Goal: Transaction & Acquisition: Purchase product/service

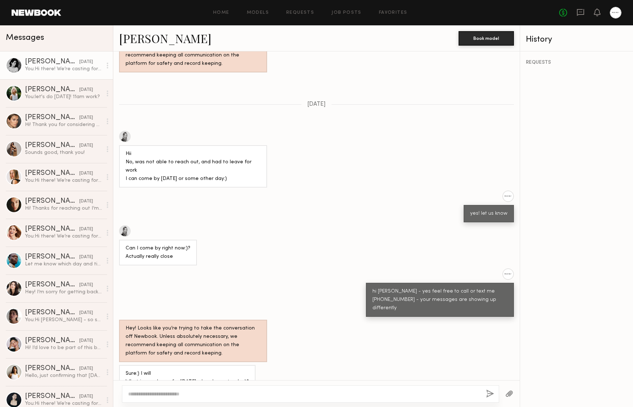
scroll to position [306, 0]
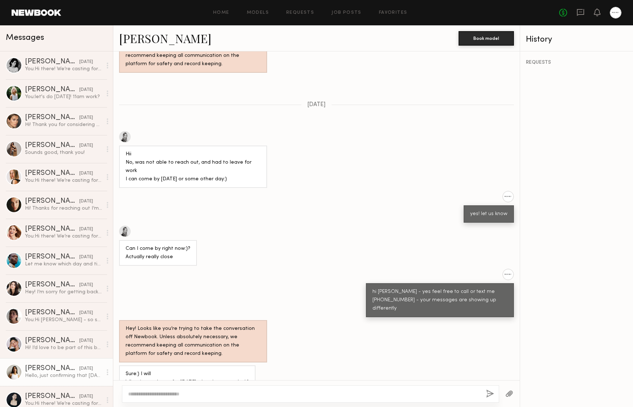
click at [43, 377] on div "Hello, just confirming that today at 11 am still works? Thank you, looking forw…" at bounding box center [63, 375] width 77 height 7
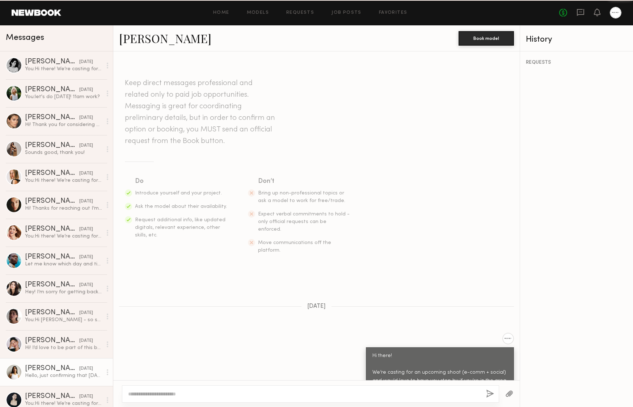
scroll to position [239, 0]
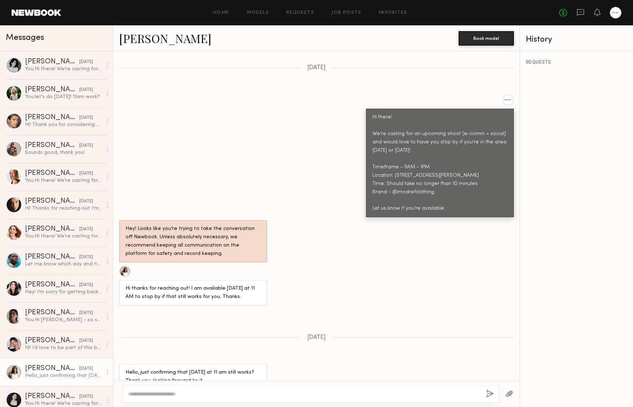
click at [145, 36] on link "Alexis R." at bounding box center [165, 38] width 92 height 16
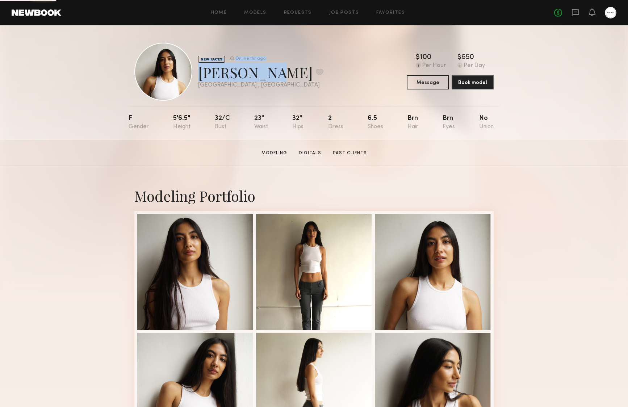
drag, startPoint x: 303, startPoint y: 67, endPoint x: 105, endPoint y: 33, distance: 200.1
click at [105, 33] on div "NEW FACES Online 1hr ago [PERSON_NAME] Favorite [GEOGRAPHIC_DATA] , [GEOGRAPHIC…" at bounding box center [314, 82] width 628 height 115
click at [291, 67] on div "NEW FACES Online 1hr ago [PERSON_NAME] Favorite [GEOGRAPHIC_DATA] , [GEOGRAPHIC…" at bounding box center [313, 72] width 359 height 58
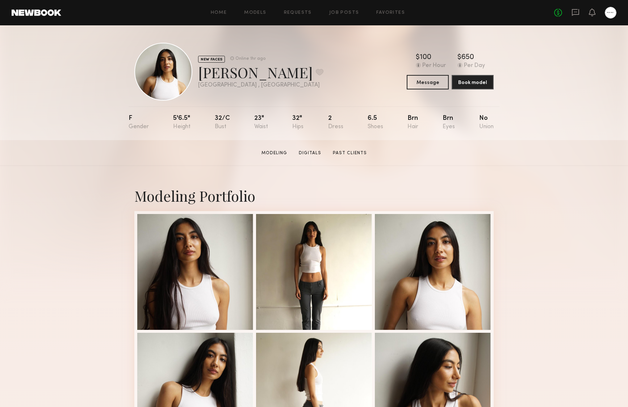
drag, startPoint x: 384, startPoint y: 55, endPoint x: 584, endPoint y: 160, distance: 225.9
click at [584, 160] on section "[PERSON_NAME] Modeling Digitals Past Clients Message Book Model" at bounding box center [314, 153] width 628 height 26
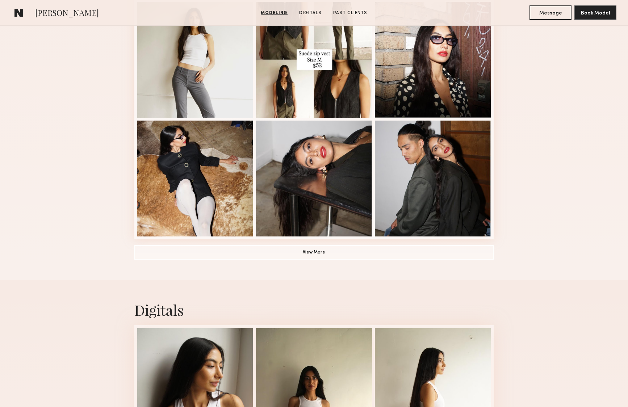
scroll to position [476, 0]
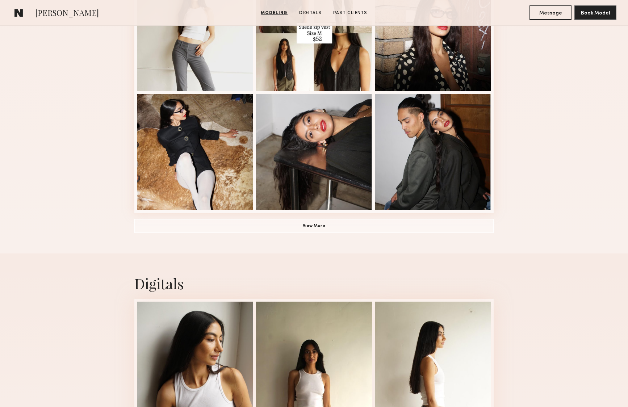
click at [354, 219] on button "View More" at bounding box center [313, 225] width 359 height 14
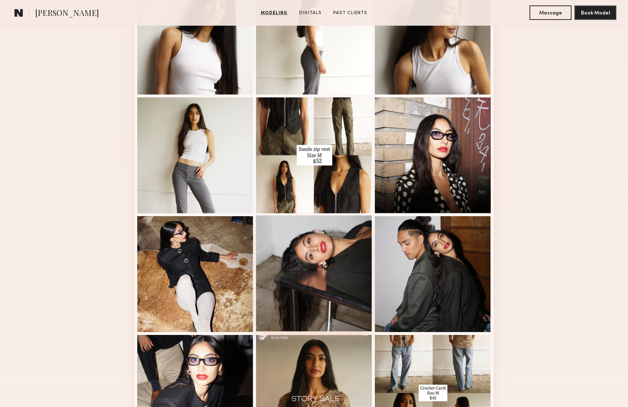
scroll to position [345, 0]
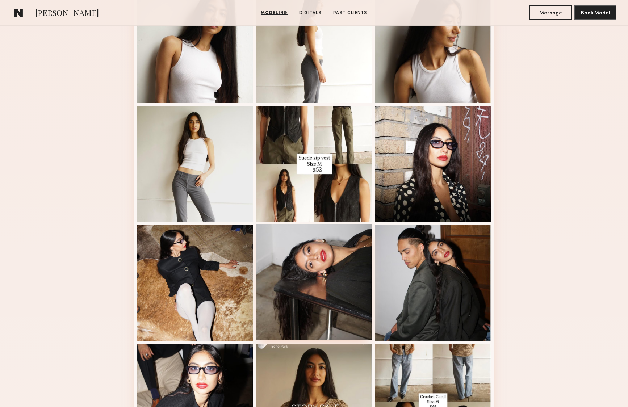
click at [312, 333] on div at bounding box center [314, 282] width 116 height 116
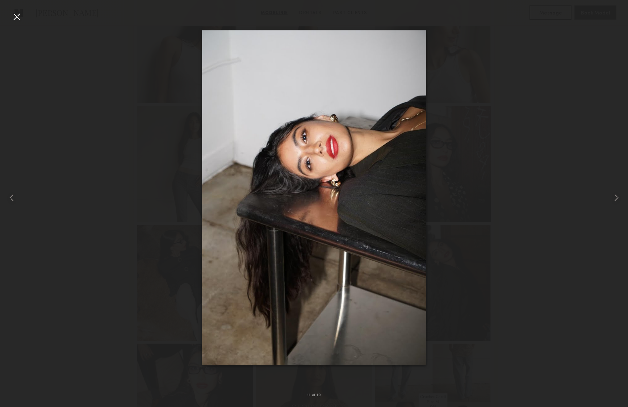
click at [19, 17] on div at bounding box center [17, 17] width 12 height 12
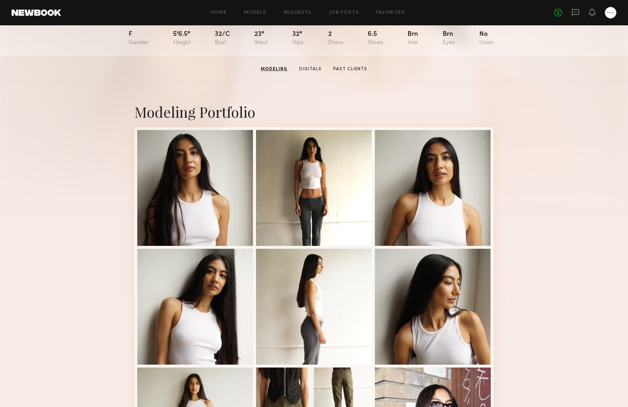
scroll to position [0, 0]
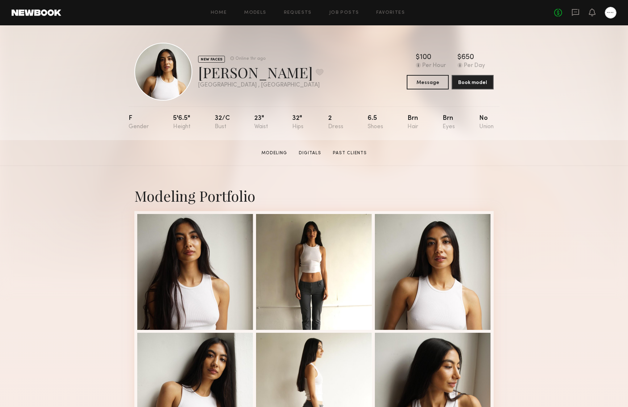
click at [320, 150] on link "Digitals" at bounding box center [310, 153] width 28 height 7
drag, startPoint x: 197, startPoint y: 76, endPoint x: 248, endPoint y: 76, distance: 51.8
click at [248, 76] on div "NEW FACES Online 1hr ago [PERSON_NAME] Favorite [GEOGRAPHIC_DATA] , [GEOGRAPHIC…" at bounding box center [228, 72] width 189 height 58
copy div "[PERSON_NAME]"
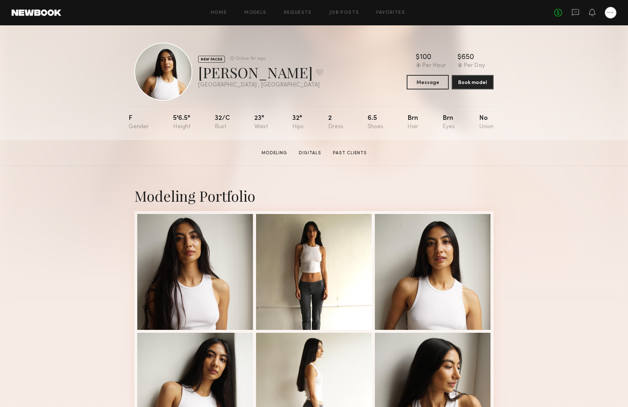
click at [333, 82] on div "NEW FACES Online 1hr ago [PERSON_NAME] Favorite [GEOGRAPHIC_DATA] , [GEOGRAPHIC…" at bounding box center [313, 72] width 359 height 58
click at [499, 152] on section "[PERSON_NAME] Modeling Digitals Past Clients Message Book Model" at bounding box center [314, 153] width 628 height 26
click at [344, 153] on link "Past Clients" at bounding box center [350, 153] width 40 height 7
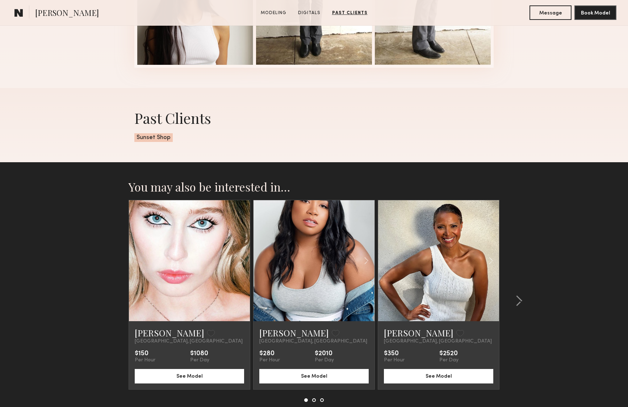
scroll to position [1175, 0]
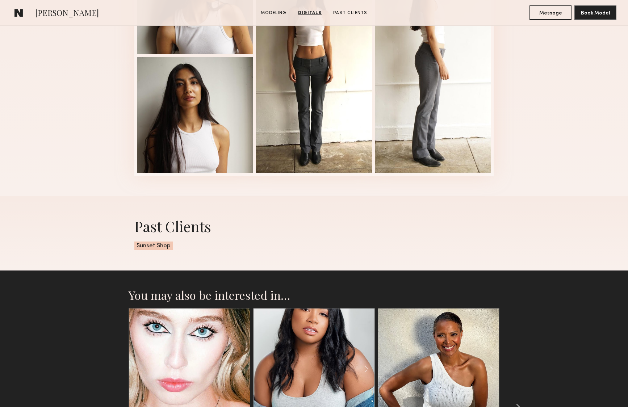
click at [161, 247] on span "Sunset Shop" at bounding box center [153, 246] width 38 height 9
copy span "Sunset Shop"
